Goal: Information Seeking & Learning: Learn about a topic

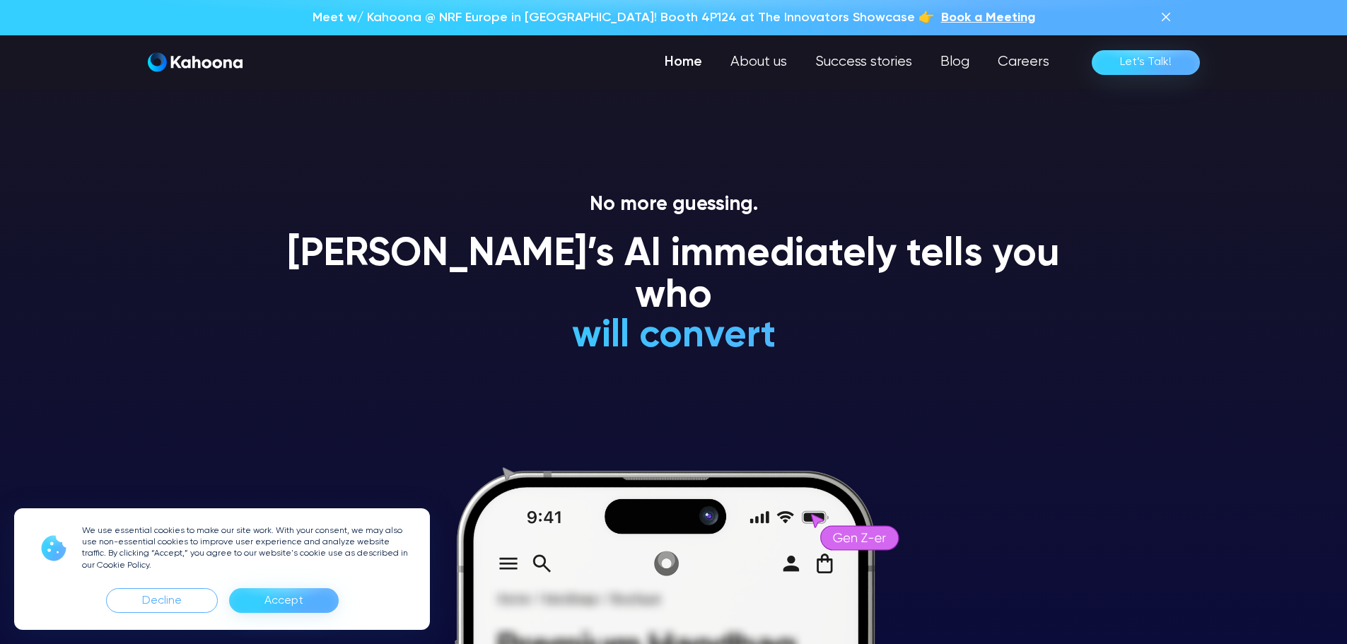
click at [274, 598] on div "Accept" at bounding box center [283, 601] width 39 height 23
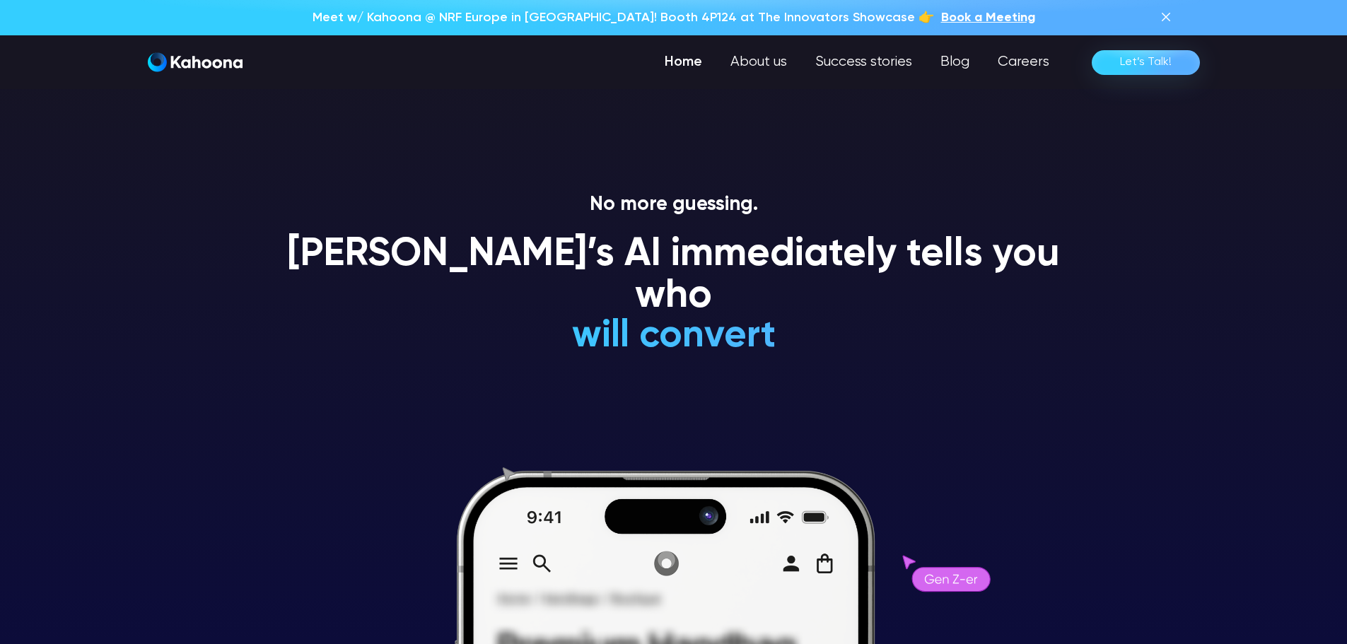
click at [676, 260] on h1 "Kahoona’s AI immediately tells you who" at bounding box center [674, 276] width 806 height 84
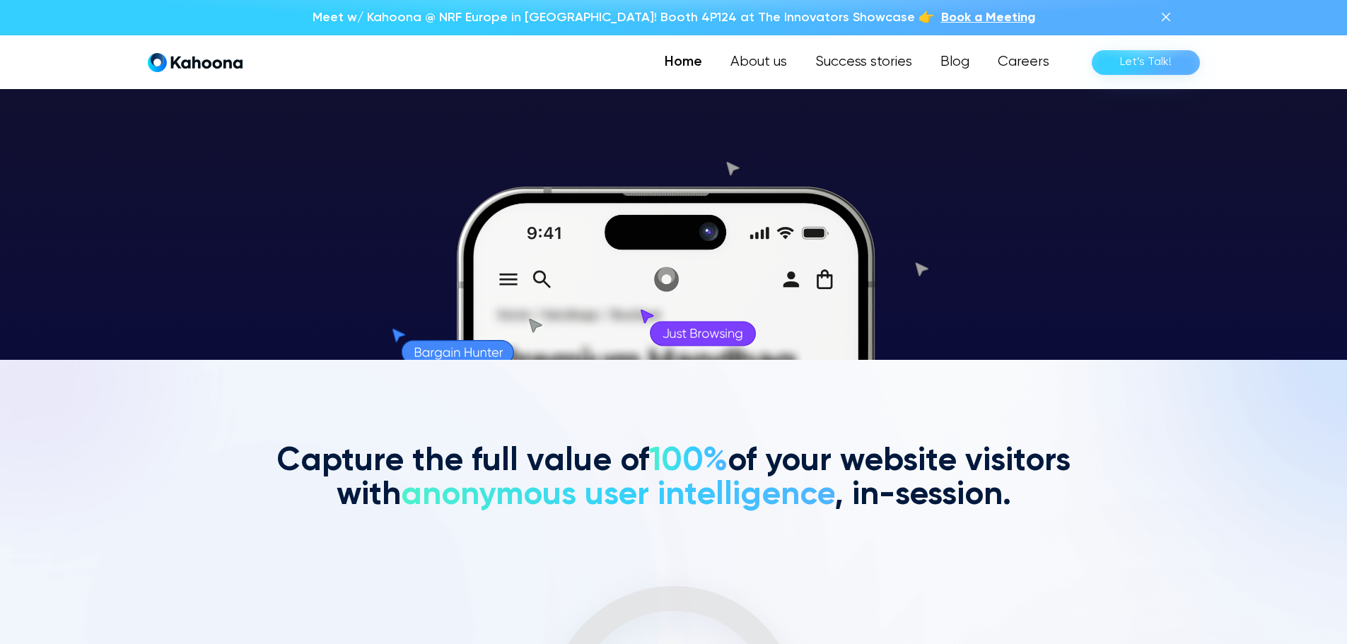
scroll to position [285, 0]
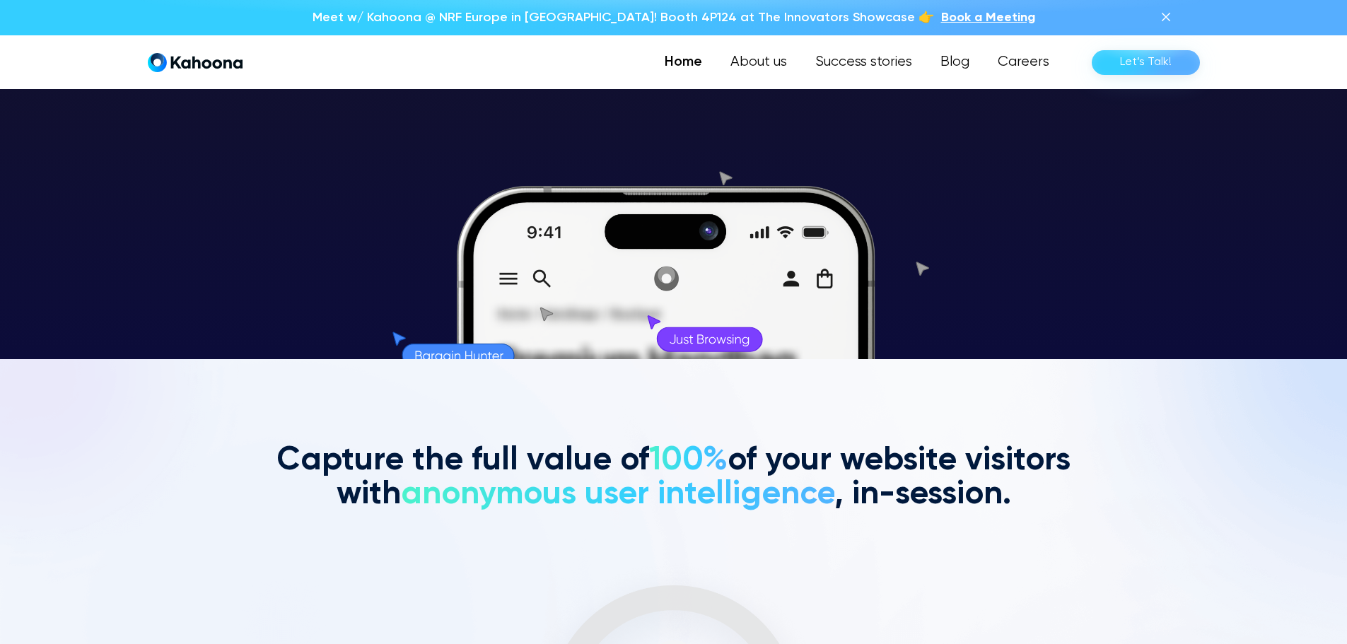
click at [889, 463] on h2 "Capture the full value of 100% of your website visitors with anonymous user int…" at bounding box center [674, 478] width 806 height 68
click at [864, 71] on link "Success stories" at bounding box center [862, 62] width 127 height 28
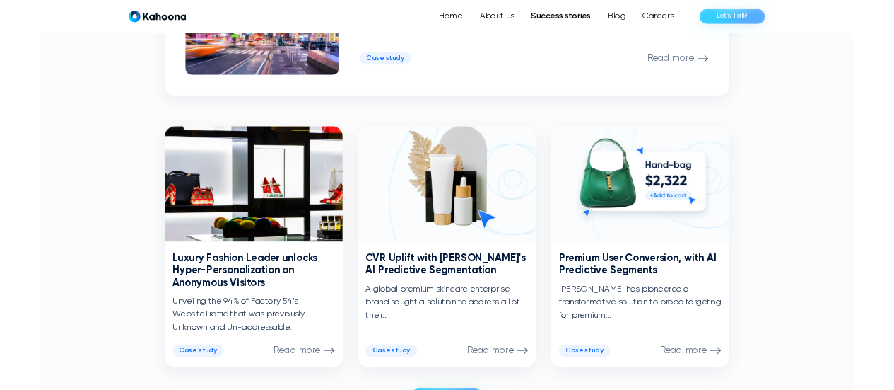
scroll to position [570, 0]
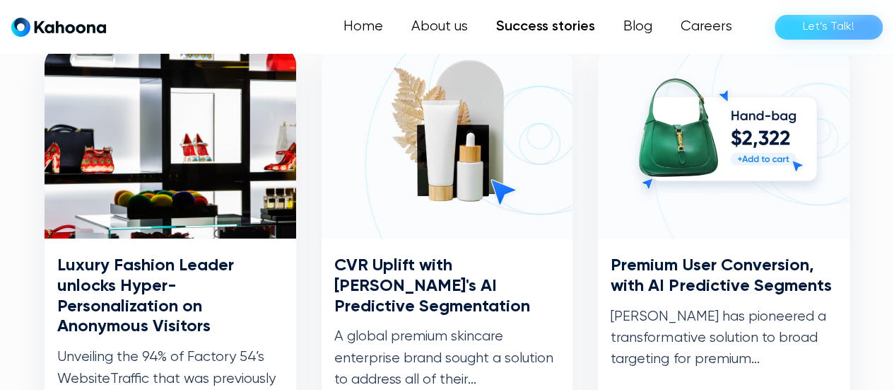
click at [12, 176] on section "A Leading European Marketing Agency Reimagines Prospecting Elevating marketing …" at bounding box center [447, 297] width 894 height 1127
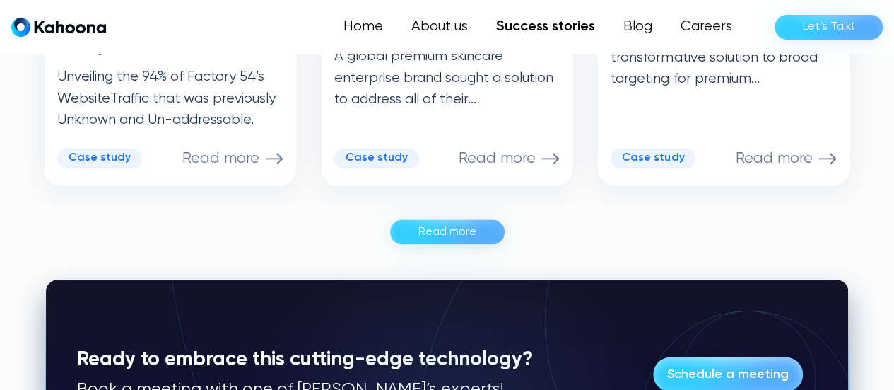
click at [572, 239] on div "Luxury Fashion Leader unlocks Hyper-Personalization on Anonymous Visitors Unvei…" at bounding box center [447, 5] width 805 height 476
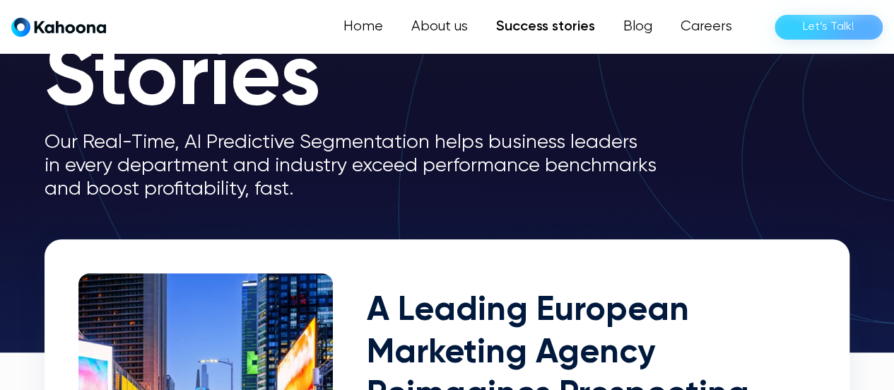
scroll to position [0, 0]
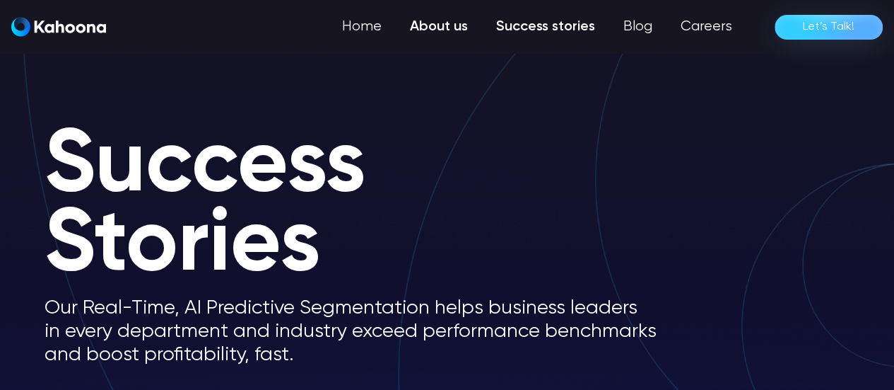
click at [459, 26] on link "About us" at bounding box center [439, 27] width 86 height 28
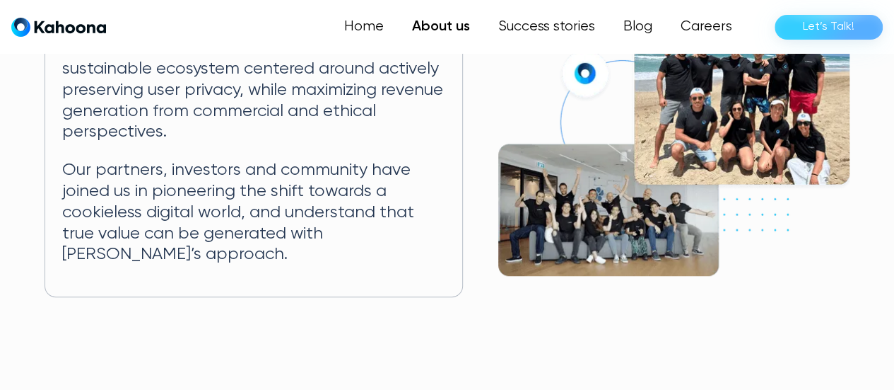
click at [370, 182] on p "Our partners, investors and community have joined us in pioneering the shift to…" at bounding box center [253, 212] width 382 height 105
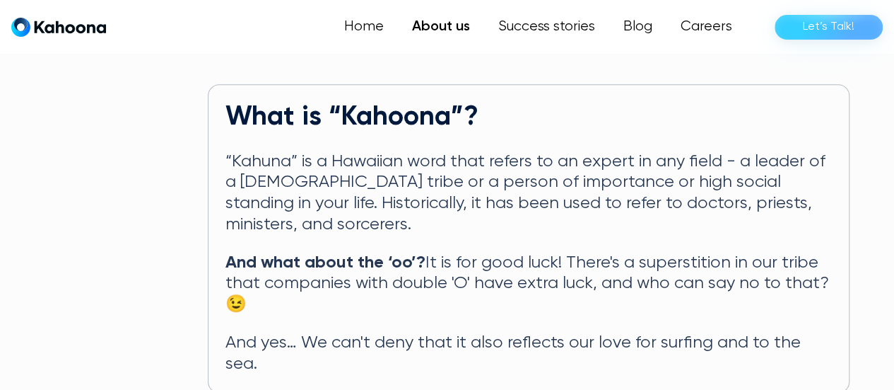
scroll to position [713, 0]
click at [405, 159] on p "“Kahuna” is a Hawaiian word that refers to an expert in any field - a leader of…" at bounding box center [529, 193] width 607 height 84
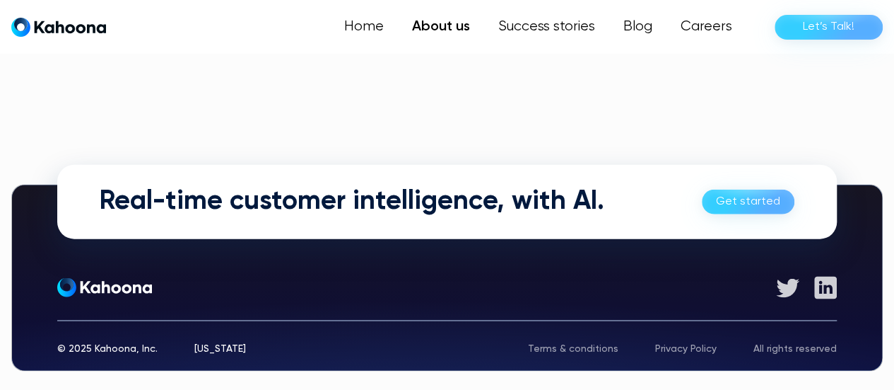
scroll to position [1065, 0]
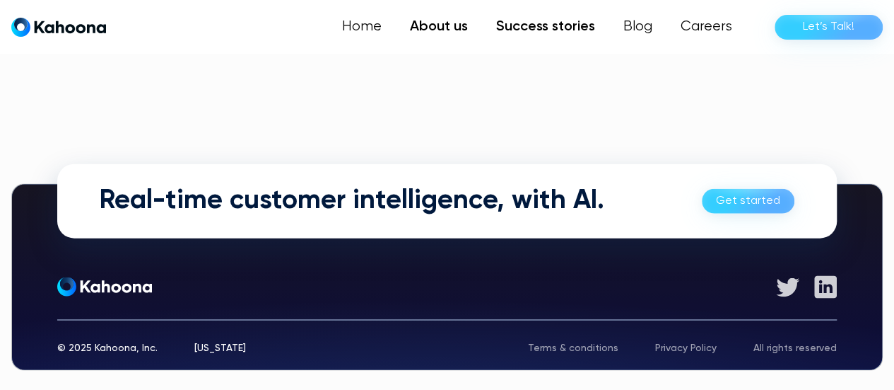
click at [577, 28] on link "Success stories" at bounding box center [545, 27] width 127 height 28
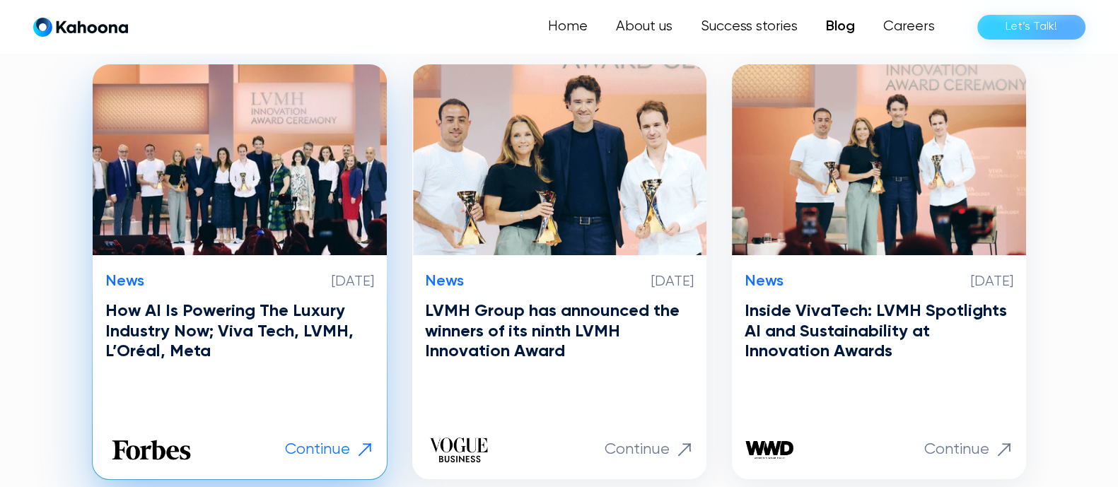
scroll to position [339, 0]
